Goal: Task Accomplishment & Management: Use online tool/utility

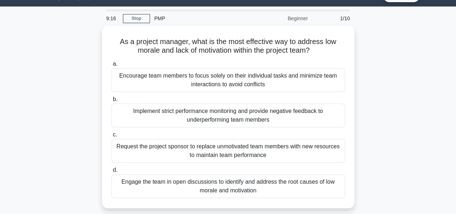
scroll to position [17, 0]
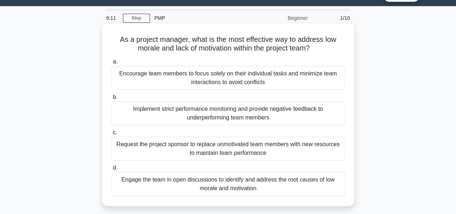
click at [257, 180] on div "Engage the team in open discussions to identify and address the root causes of …" at bounding box center [227, 184] width 233 height 24
click at [111, 170] on input "d. Engage the team in open discussions to identify and address the root causes …" at bounding box center [111, 167] width 0 height 5
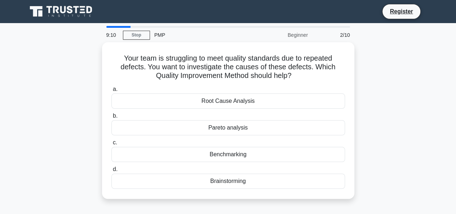
scroll to position [0, 0]
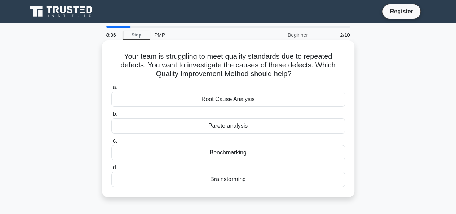
click at [232, 98] on div "Root Cause Analysis" at bounding box center [227, 99] width 233 height 15
click at [111, 90] on input "a. Root Cause Analysis" at bounding box center [111, 87] width 0 height 5
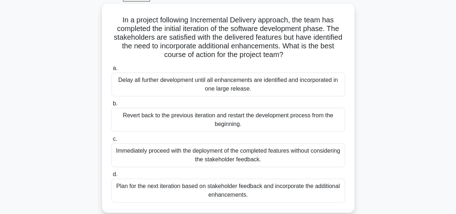
scroll to position [40, 0]
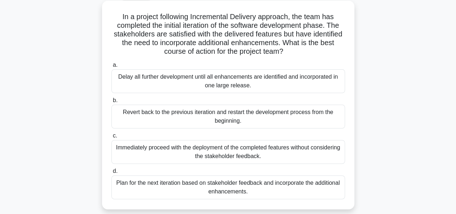
click at [287, 189] on div "Plan for the next iteration based on stakeholder feedback and incorporate the a…" at bounding box center [227, 187] width 233 height 24
click at [111, 173] on input "d. Plan for the next iteration based on stakeholder feedback and incorporate th…" at bounding box center [111, 171] width 0 height 5
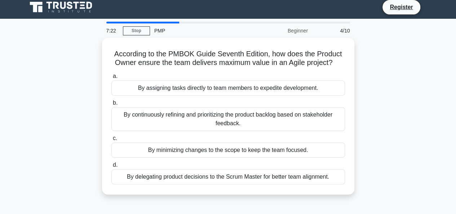
scroll to position [0, 0]
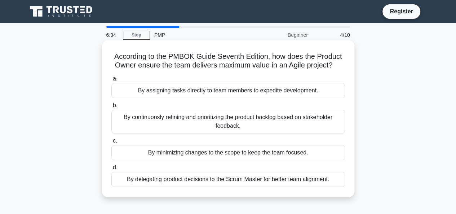
click at [233, 120] on div "By continuously refining and prioritizing the product backlog based on stakehol…" at bounding box center [227, 122] width 233 height 24
click at [111, 108] on input "b. By continuously refining and prioritizing the product backlog based on stake…" at bounding box center [111, 105] width 0 height 5
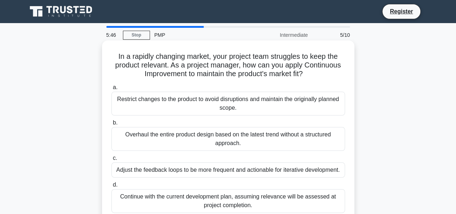
click at [246, 168] on div "Adjust the feedback loops to be more frequent and actionable for iterative deve…" at bounding box center [227, 169] width 233 height 15
click at [111, 160] on input "c. Adjust the feedback loops to be more frequent and actionable for iterative d…" at bounding box center [111, 158] width 0 height 5
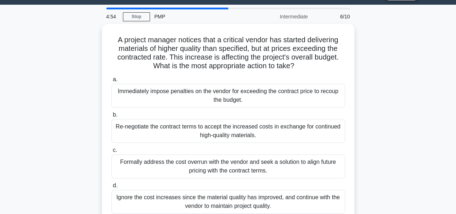
scroll to position [19, 0]
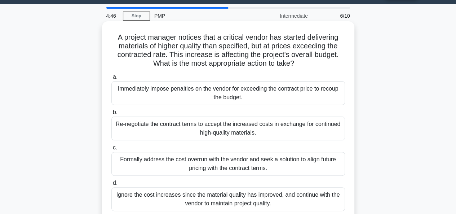
click at [258, 129] on div "Re-negotiate the contract terms to accept the increased costs in exchange for c…" at bounding box center [227, 128] width 233 height 24
click at [111, 115] on input "b. Re-negotiate the contract terms to accept the increased costs in exchange fo…" at bounding box center [111, 112] width 0 height 5
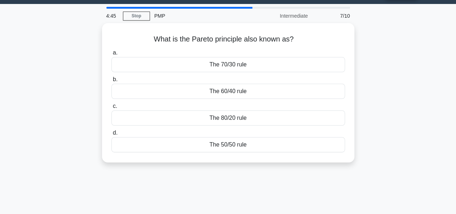
scroll to position [0, 0]
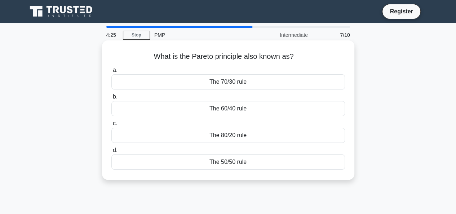
click at [237, 108] on div "The 60/40 rule" at bounding box center [227, 108] width 233 height 15
click at [111, 99] on input "b. The 60/40 rule" at bounding box center [111, 96] width 0 height 5
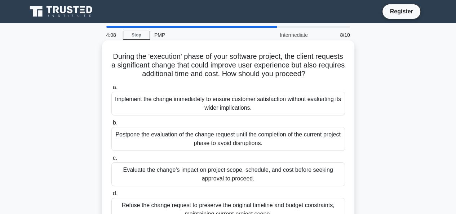
click at [255, 66] on h5 "During the 'execution' phase of your software project, the client requests a si…" at bounding box center [228, 65] width 235 height 27
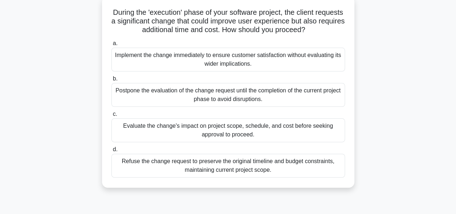
scroll to position [47, 0]
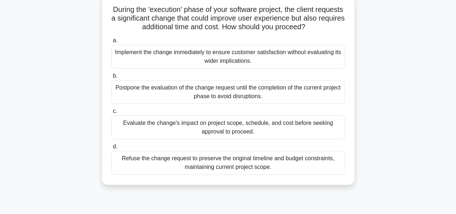
click at [215, 127] on div "Evaluate the change's impact on project scope, schedule, and cost before seekin…" at bounding box center [227, 127] width 233 height 24
click at [111, 113] on input "c. Evaluate the change's impact on project scope, schedule, and cost before see…" at bounding box center [111, 111] width 0 height 5
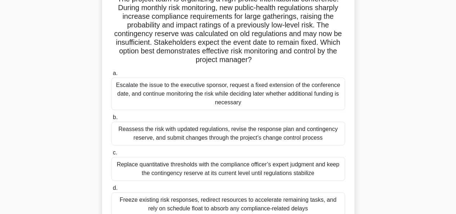
scroll to position [60, 0]
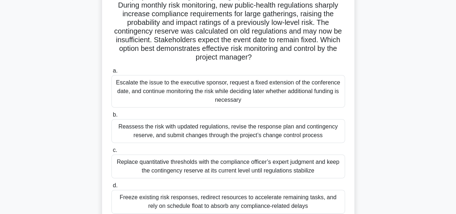
click at [264, 89] on div "Escalate the issue to the executive sponsor, request a fixed extension of the c…" at bounding box center [227, 91] width 233 height 32
click at [111, 73] on input "a. Escalate the issue to the executive sponsor, request a fixed extension of th…" at bounding box center [111, 70] width 0 height 5
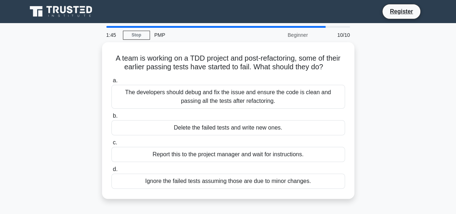
scroll to position [0, 0]
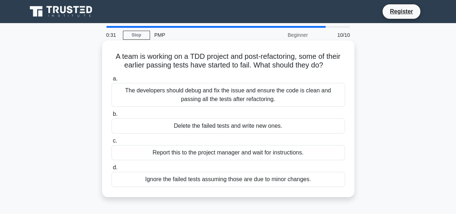
click at [242, 97] on div "The developers should debug and fix the issue and ensure the code is clean and …" at bounding box center [227, 95] width 233 height 24
click at [111, 81] on input "a. The developers should debug and fix the issue and ensure the code is clean a…" at bounding box center [111, 78] width 0 height 5
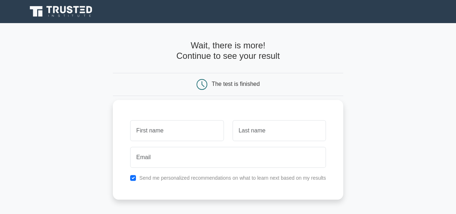
click at [181, 126] on input "text" at bounding box center [176, 130] width 93 height 21
type input "i"
type input "innocent"
click at [256, 133] on input "text" at bounding box center [278, 130] width 93 height 21
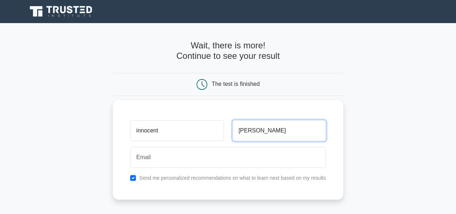
type input "raphael"
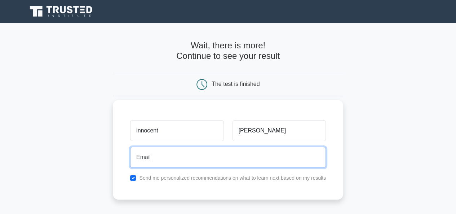
click at [226, 157] on input "email" at bounding box center [228, 157] width 196 height 21
type input "innocentraphael213@gmaail.com"
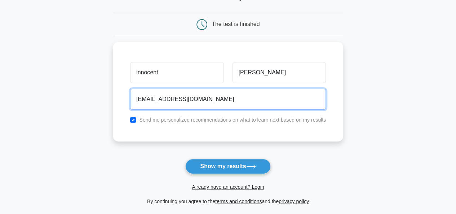
scroll to position [60, 0]
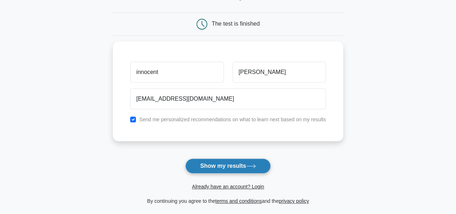
click at [244, 167] on button "Show my results" at bounding box center [227, 165] width 85 height 15
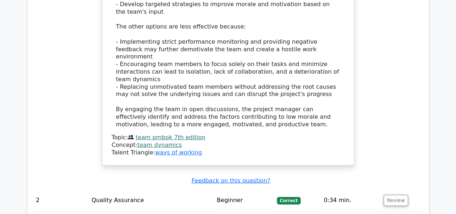
scroll to position [956, 0]
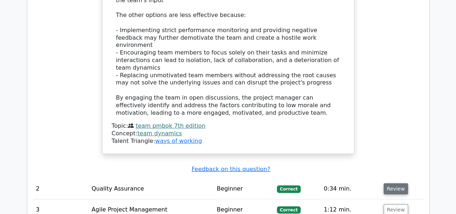
click at [392, 183] on button "Review" at bounding box center [395, 188] width 24 height 11
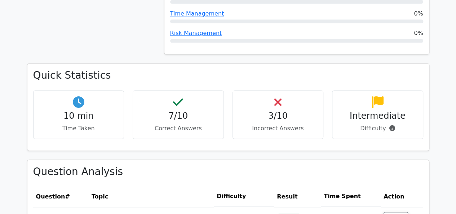
scroll to position [454, 0]
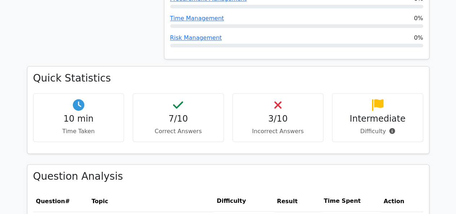
click at [380, 99] on icon at bounding box center [377, 105] width 12 height 12
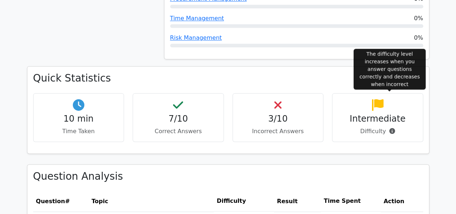
click at [391, 128] on icon at bounding box center [392, 131] width 6 height 6
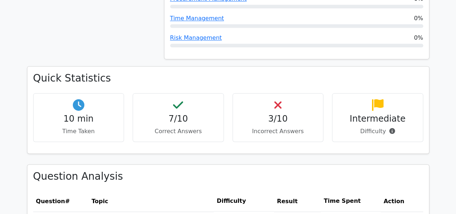
click at [376, 99] on icon at bounding box center [377, 105] width 12 height 12
click at [371, 113] on h4 "Intermediate" at bounding box center [377, 118] width 79 height 10
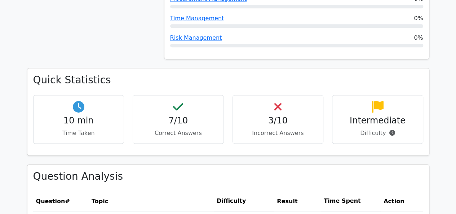
scroll to position [0, 0]
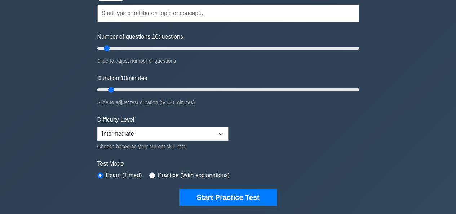
scroll to position [74, 0]
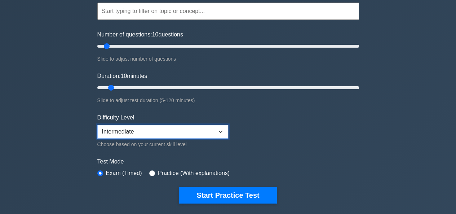
click at [221, 131] on select "Beginner Intermediate Expert" at bounding box center [162, 132] width 131 height 14
click at [263, 155] on form "Topics Introduction to PRINCE2 PRINCE2 Principles Organization Theme Business C…" at bounding box center [228, 92] width 262 height 223
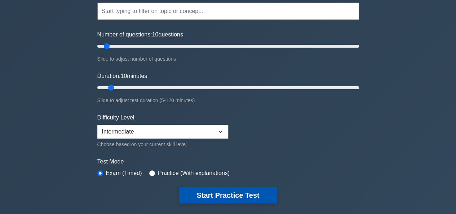
click at [233, 192] on button "Start Practice Test" at bounding box center [227, 195] width 97 height 17
